Goal: Register for event/course

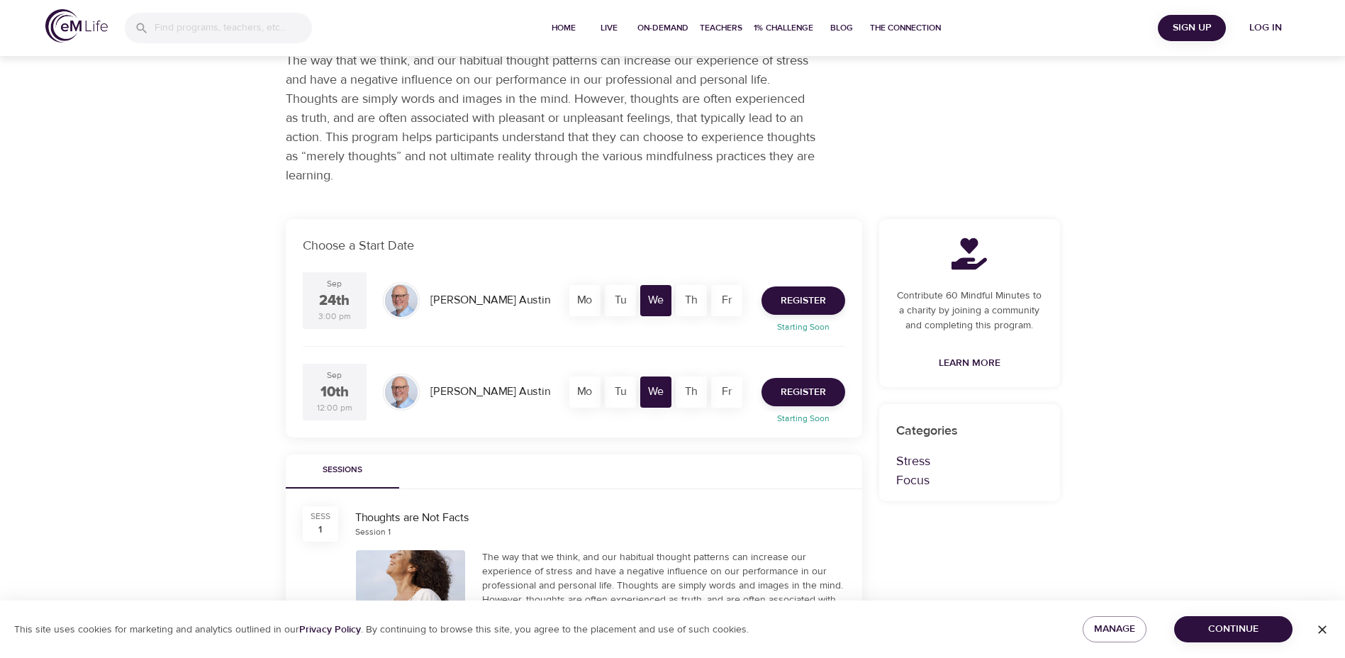
scroll to position [71, 0]
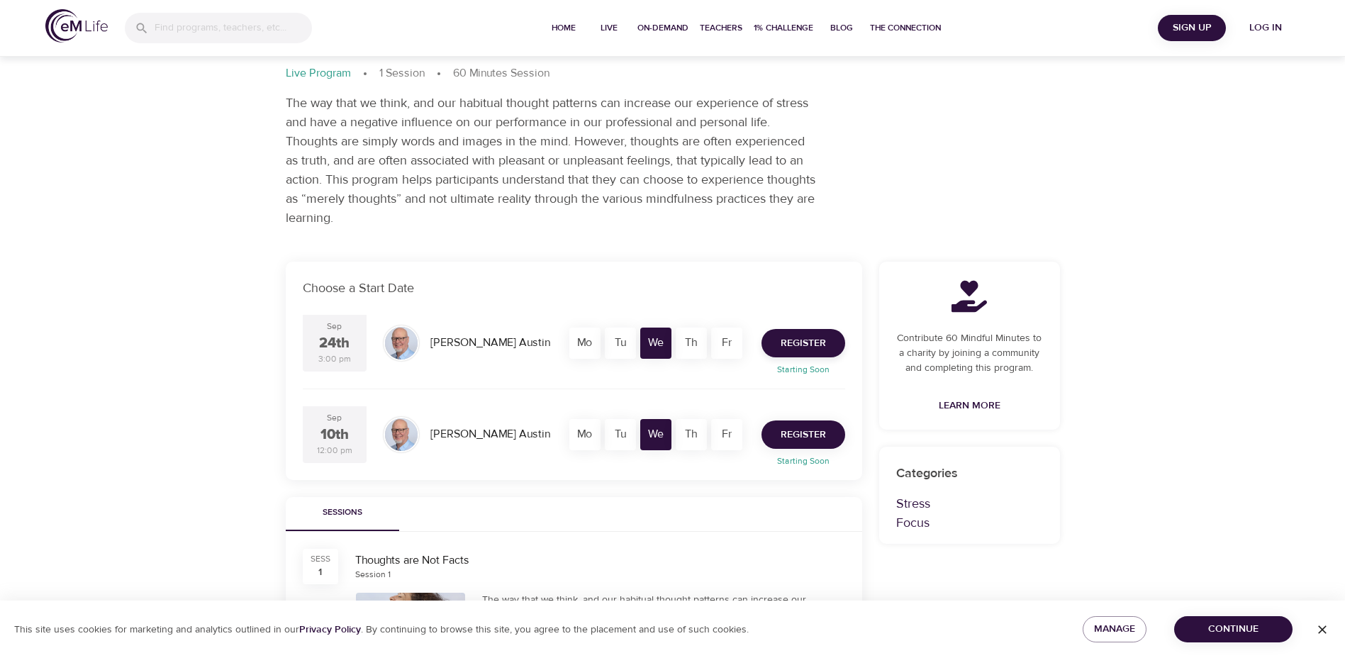
click at [810, 436] on span "Register" at bounding box center [803, 435] width 45 height 18
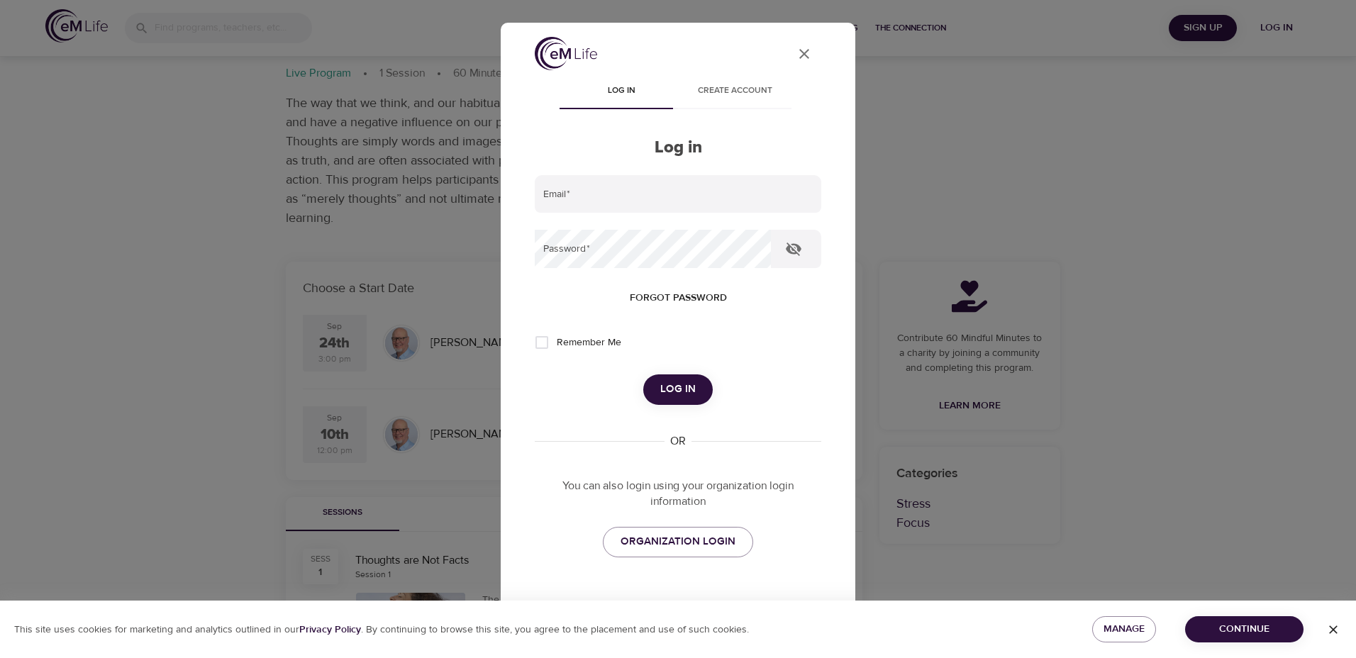
type input "[PERSON_NAME][EMAIL_ADDRESS][DOMAIN_NAME]"
click at [593, 342] on span "Remember Me" at bounding box center [589, 342] width 65 height 15
click at [557, 342] on input "Remember Me" at bounding box center [542, 343] width 30 height 30
checkbox input "true"
click at [668, 390] on span "Log in" at bounding box center [677, 389] width 35 height 18
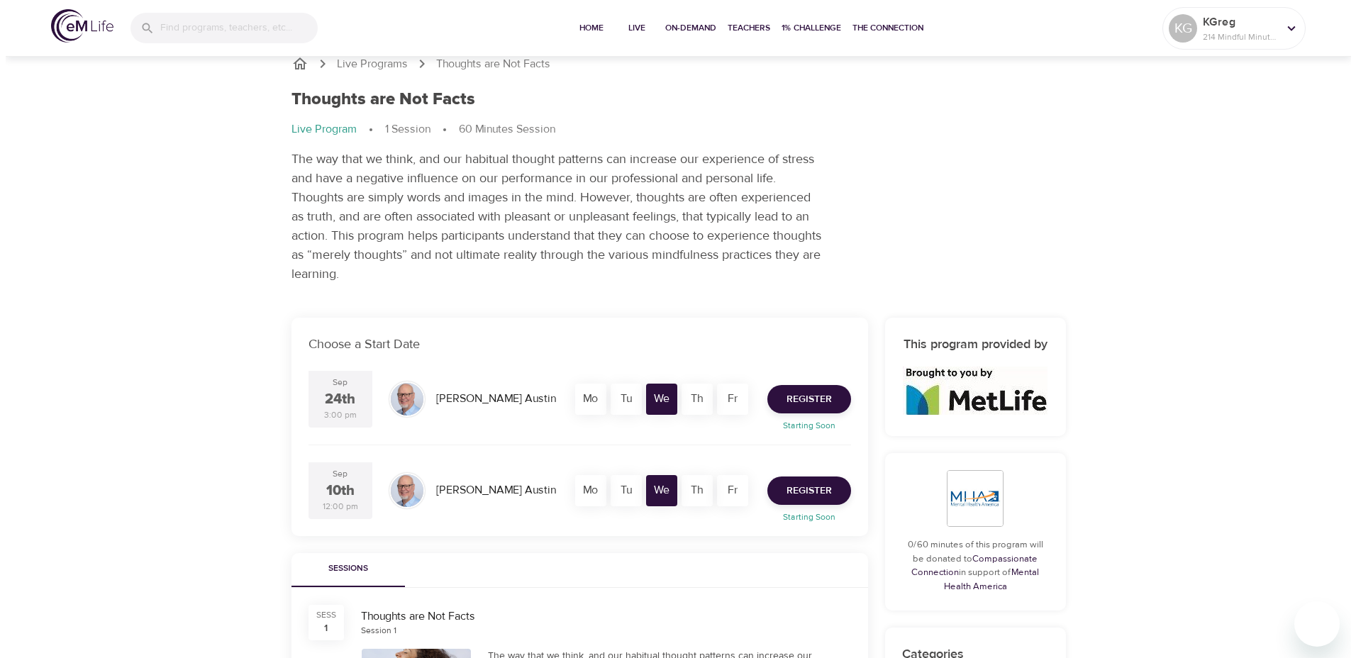
scroll to position [0, 0]
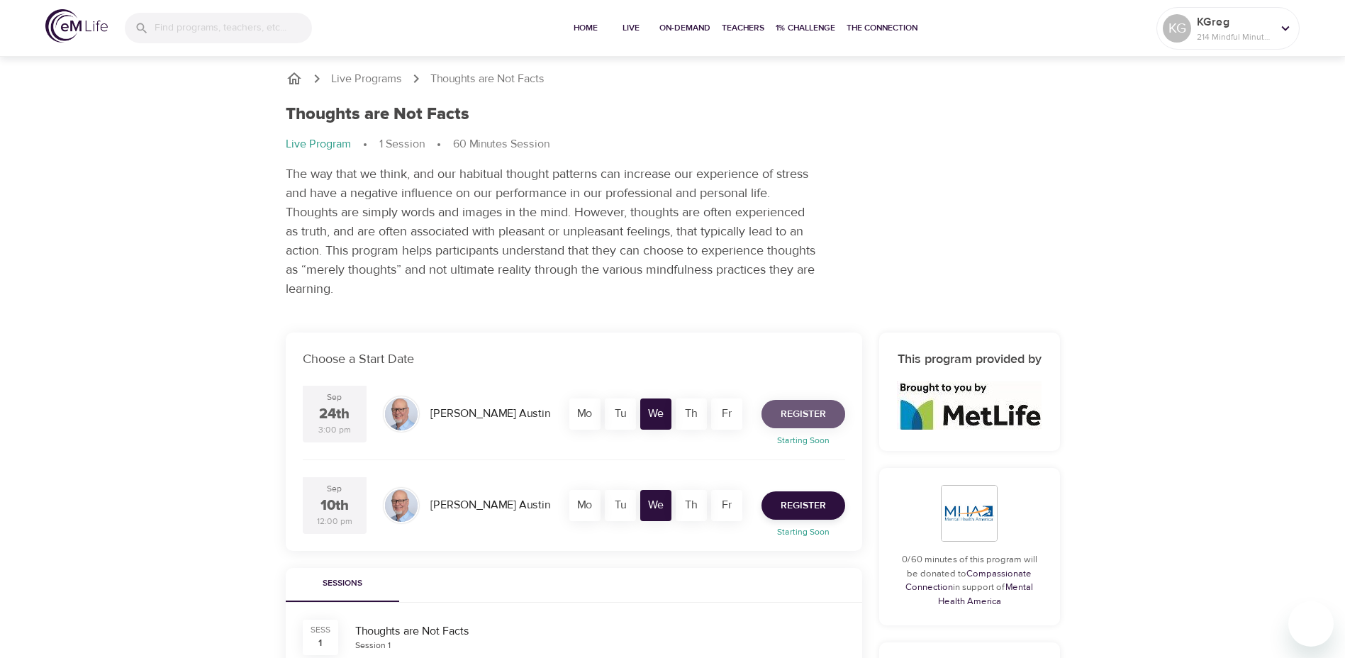
click at [815, 413] on span "Register" at bounding box center [803, 415] width 45 height 18
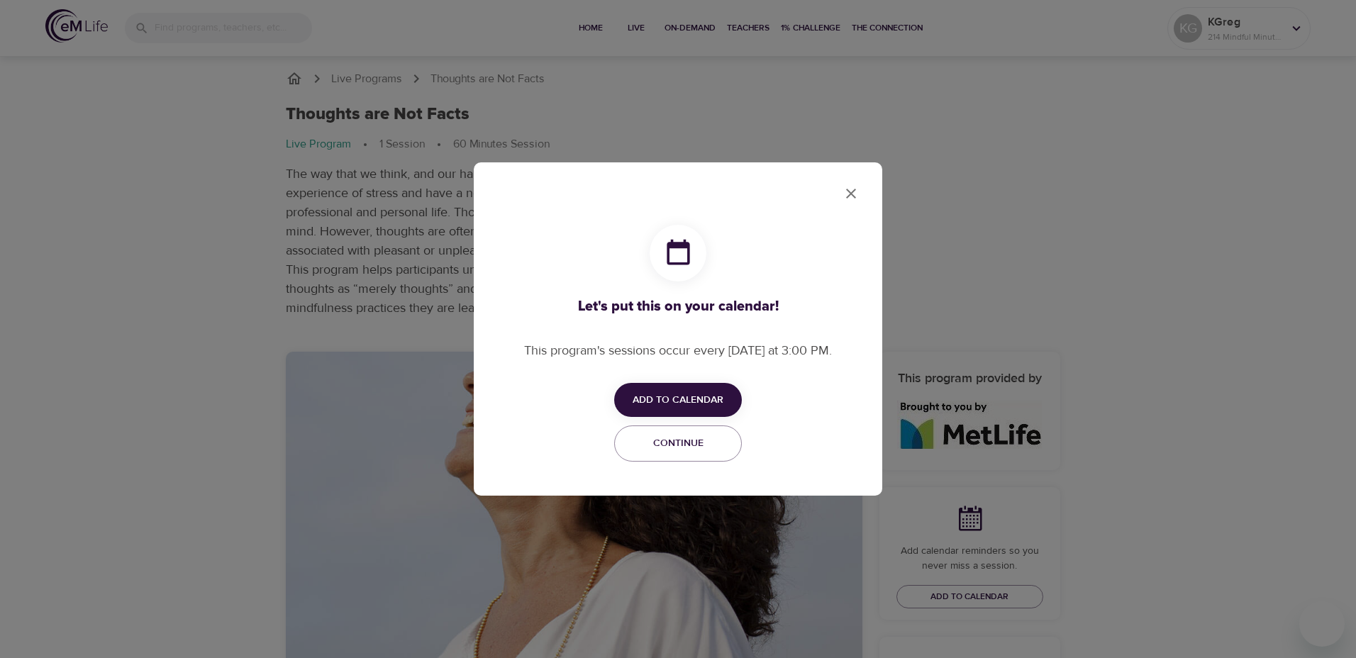
checkbox input "true"
click at [703, 403] on span "Add to Calendar" at bounding box center [677, 400] width 91 height 18
click at [694, 453] on span "Outlook" at bounding box center [687, 454] width 44 height 19
click at [852, 192] on div at bounding box center [678, 329] width 1356 height 658
